Goal: Information Seeking & Learning: Find specific fact

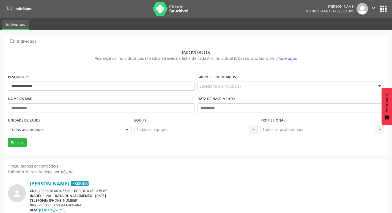
scroll to position [12, 0]
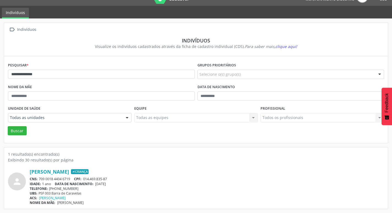
click at [0, 53] on div "**********" at bounding box center [196, 115] width 392 height 194
type input "**********"
click at [8, 126] on button "Buscar" at bounding box center [17, 130] width 19 height 9
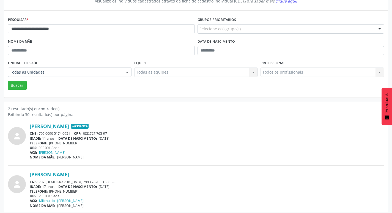
scroll to position [60, 0]
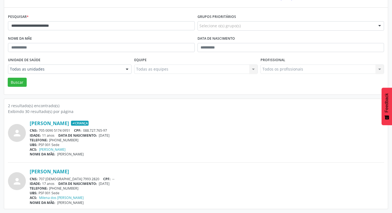
drag, startPoint x: 85, startPoint y: 131, endPoint x: 132, endPoint y: 134, distance: 46.9
click at [119, 134] on div "[PERSON_NAME] Criança CNS: 705 0090 5174 0951 CPF: 088.727.765-97 IDADE: 11 ano…" at bounding box center [207, 138] width 355 height 36
drag, startPoint x: 138, startPoint y: 133, endPoint x: 135, endPoint y: 134, distance: 2.8
click at [138, 133] on div "IDADE: 11 anos DATA DE NASCIMENTO: [DEMOGRAPHIC_DATA]" at bounding box center [207, 135] width 355 height 5
click at [137, 132] on div "CNS: 705 0090 5174 0951 CPF: 088.727.765-97" at bounding box center [207, 130] width 355 height 5
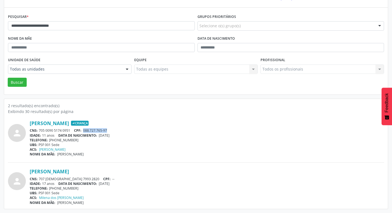
drag, startPoint x: 84, startPoint y: 129, endPoint x: 110, endPoint y: 129, distance: 25.6
click at [110, 129] on div "CNS: 705 0090 5174 0951 CPF: 088.727.765-97" at bounding box center [207, 130] width 355 height 5
copy span "088.727.765-97"
drag, startPoint x: 125, startPoint y: 177, endPoint x: 133, endPoint y: 177, distance: 8.5
click at [125, 177] on div "CNS: 707 1083 7993 2820 CPF: --" at bounding box center [207, 178] width 355 height 5
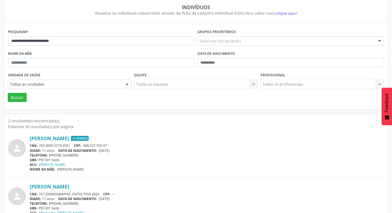
scroll to position [33, 0]
